Goal: Transaction & Acquisition: Download file/media

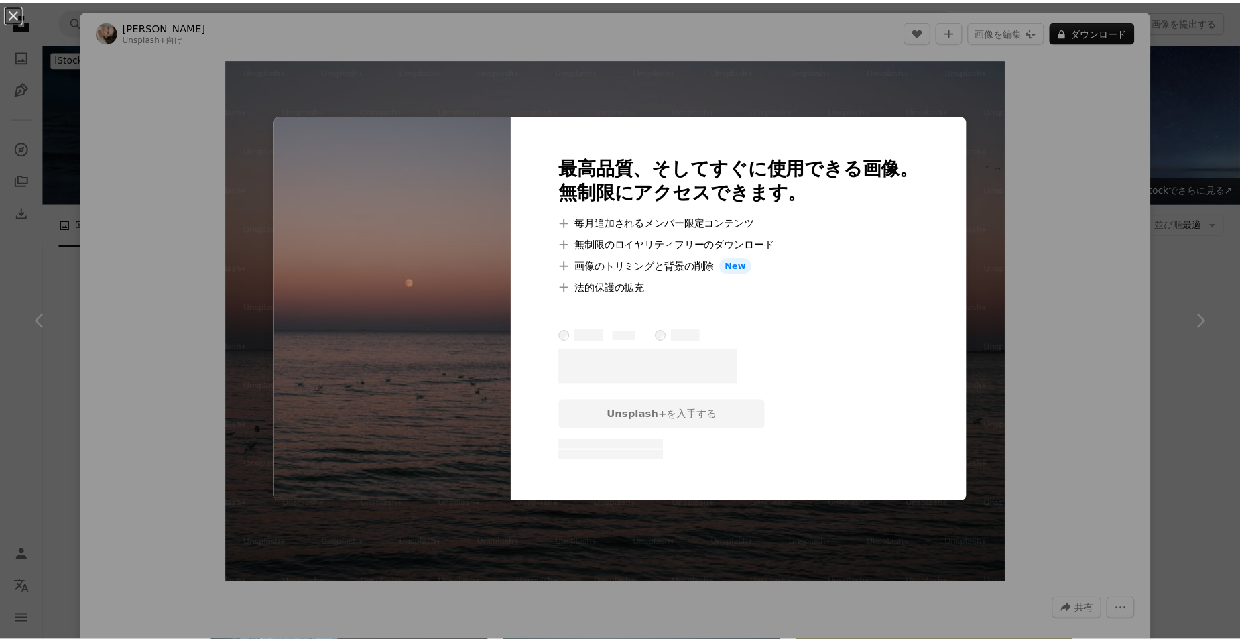
scroll to position [782, 0]
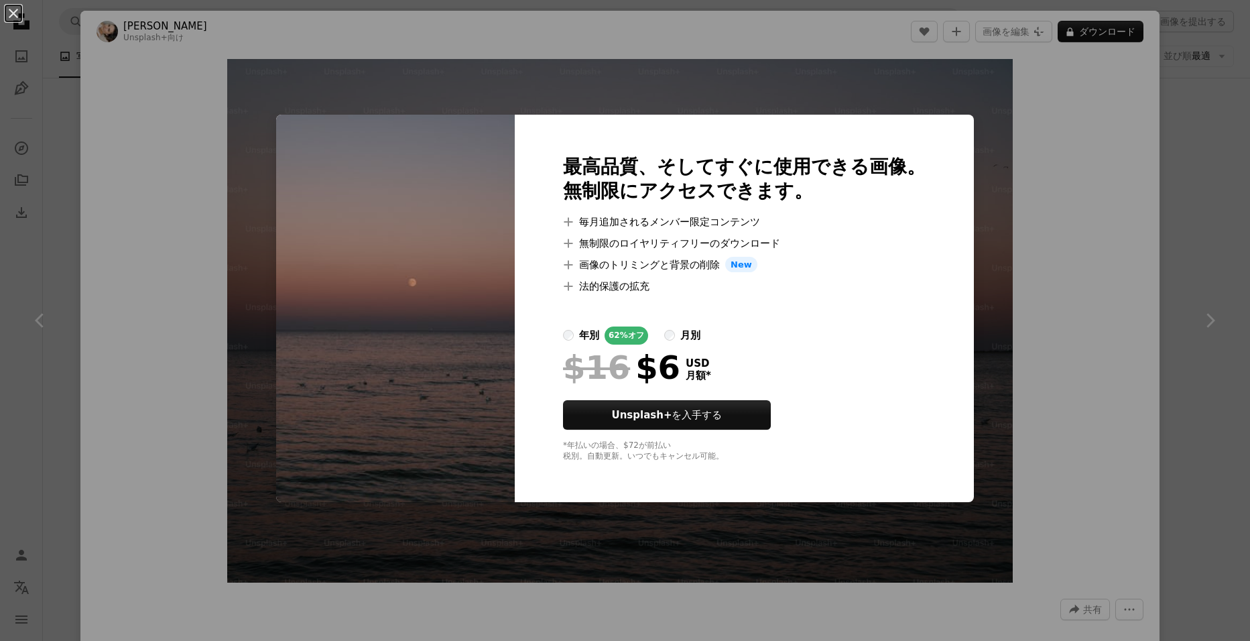
click at [1013, 288] on div "An X shape 最高品質、そしてすぐに使用できる画像。 無制限にアクセスできます。 A plus sign 毎月追加されるメンバー限定コンテンツ A p…" at bounding box center [625, 320] width 1250 height 641
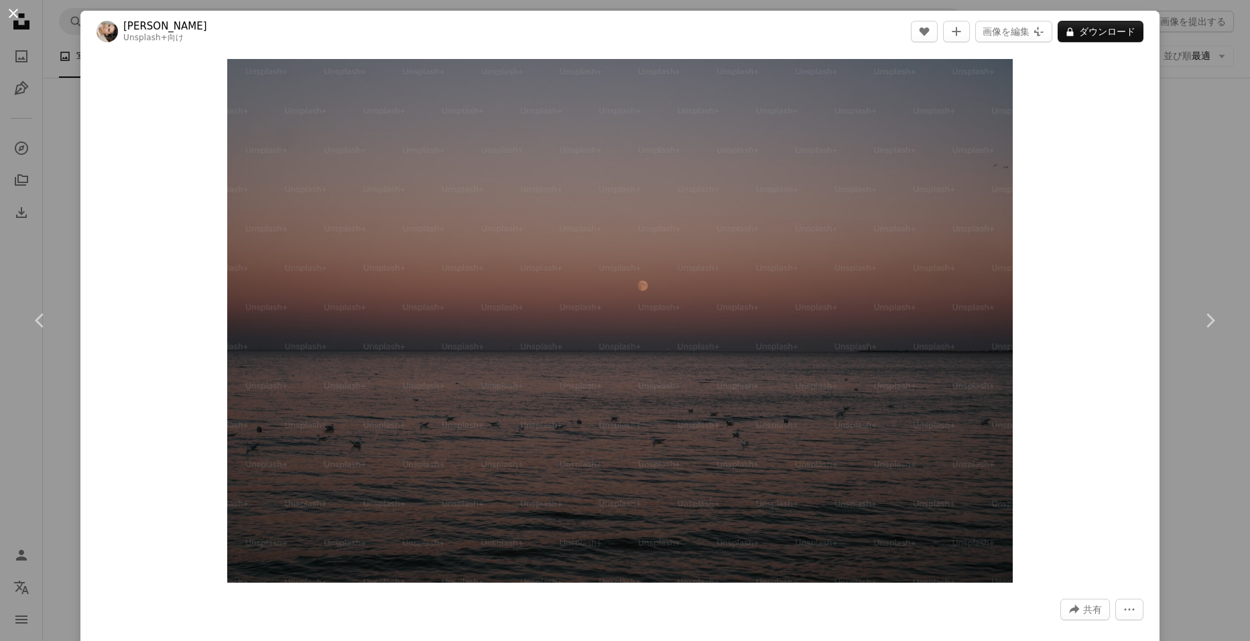
click at [14, 16] on button "An X shape" at bounding box center [13, 13] width 16 height 16
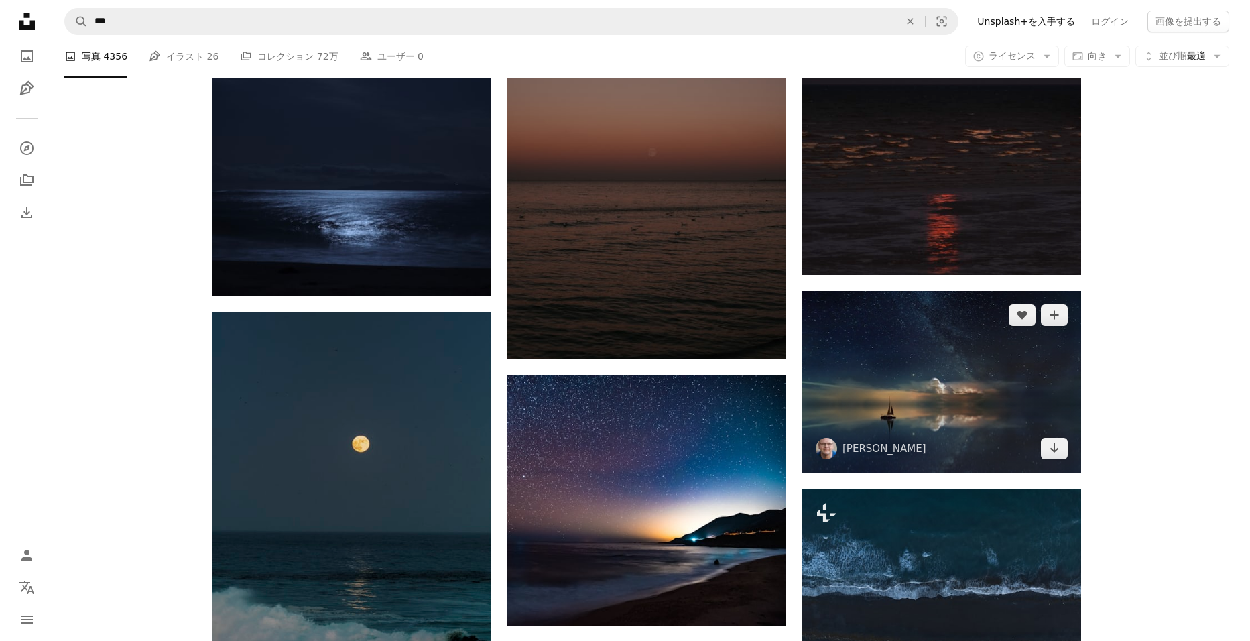
scroll to position [1564, 0]
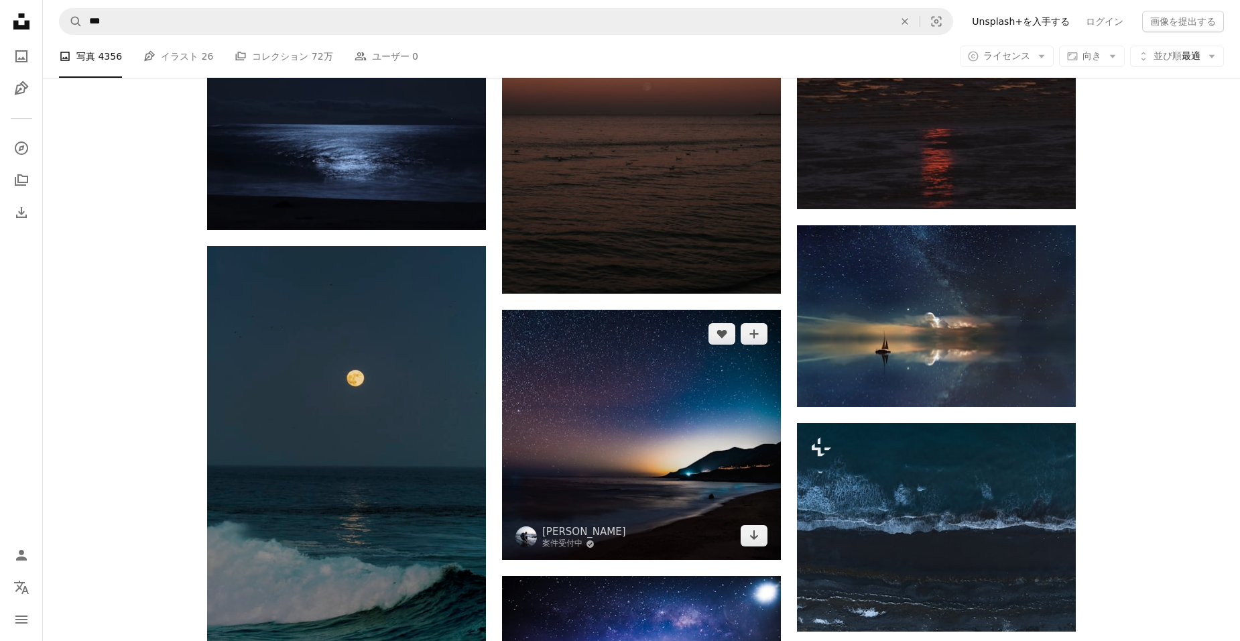
click at [676, 434] on img at bounding box center [641, 435] width 279 height 250
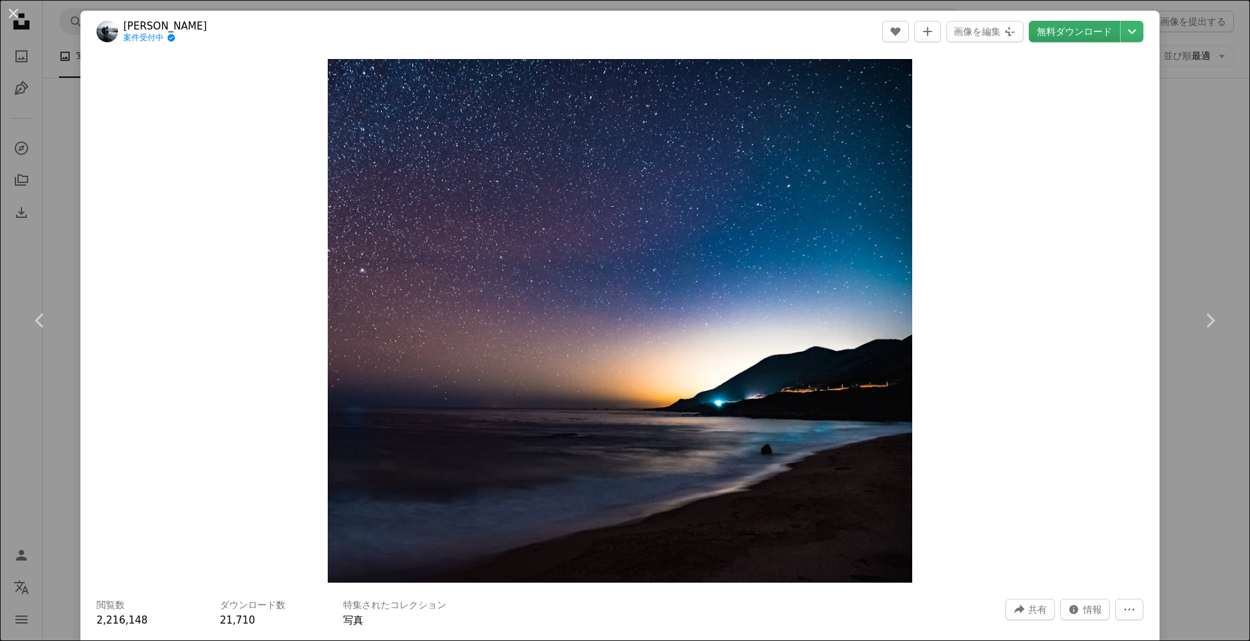
click at [1072, 36] on link "無料ダウンロード" at bounding box center [1074, 31] width 91 height 21
